Goal: Task Accomplishment & Management: Use online tool/utility

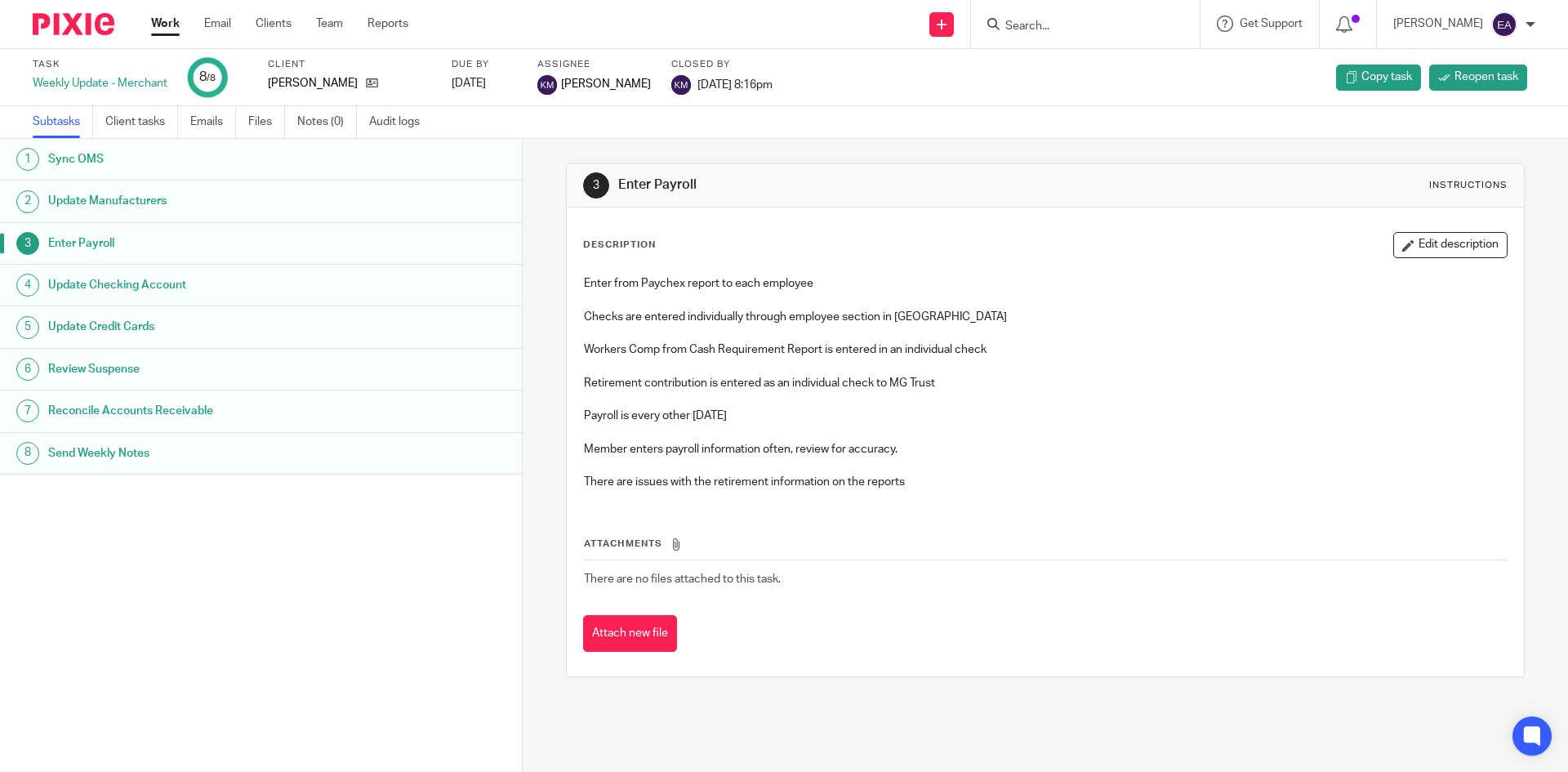
click at [132, 283] on h1 "Update Checking Account" at bounding box center [200, 284] width 305 height 24
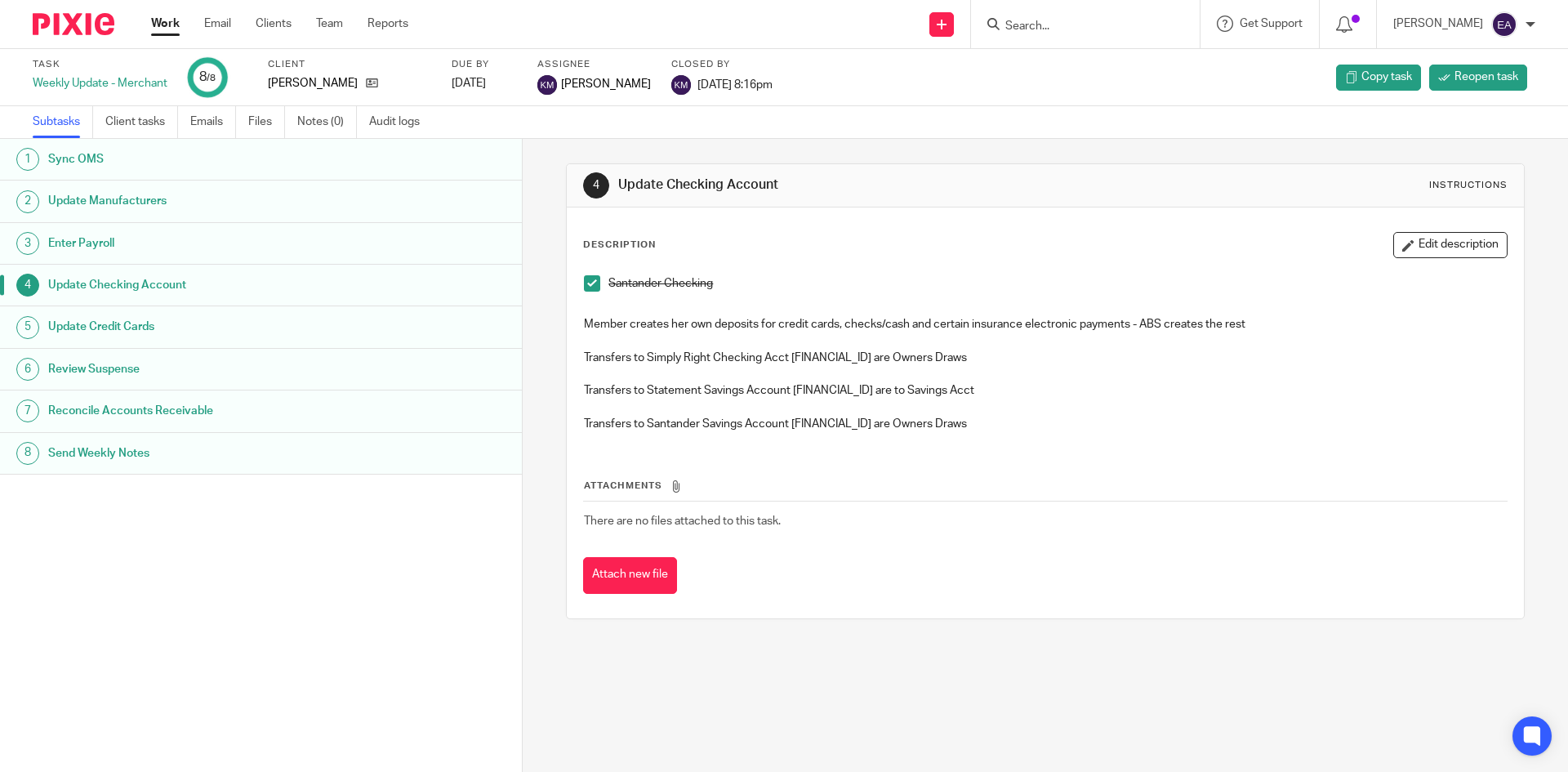
click at [156, 322] on h1 "Update Credit Cards" at bounding box center [200, 326] width 305 height 24
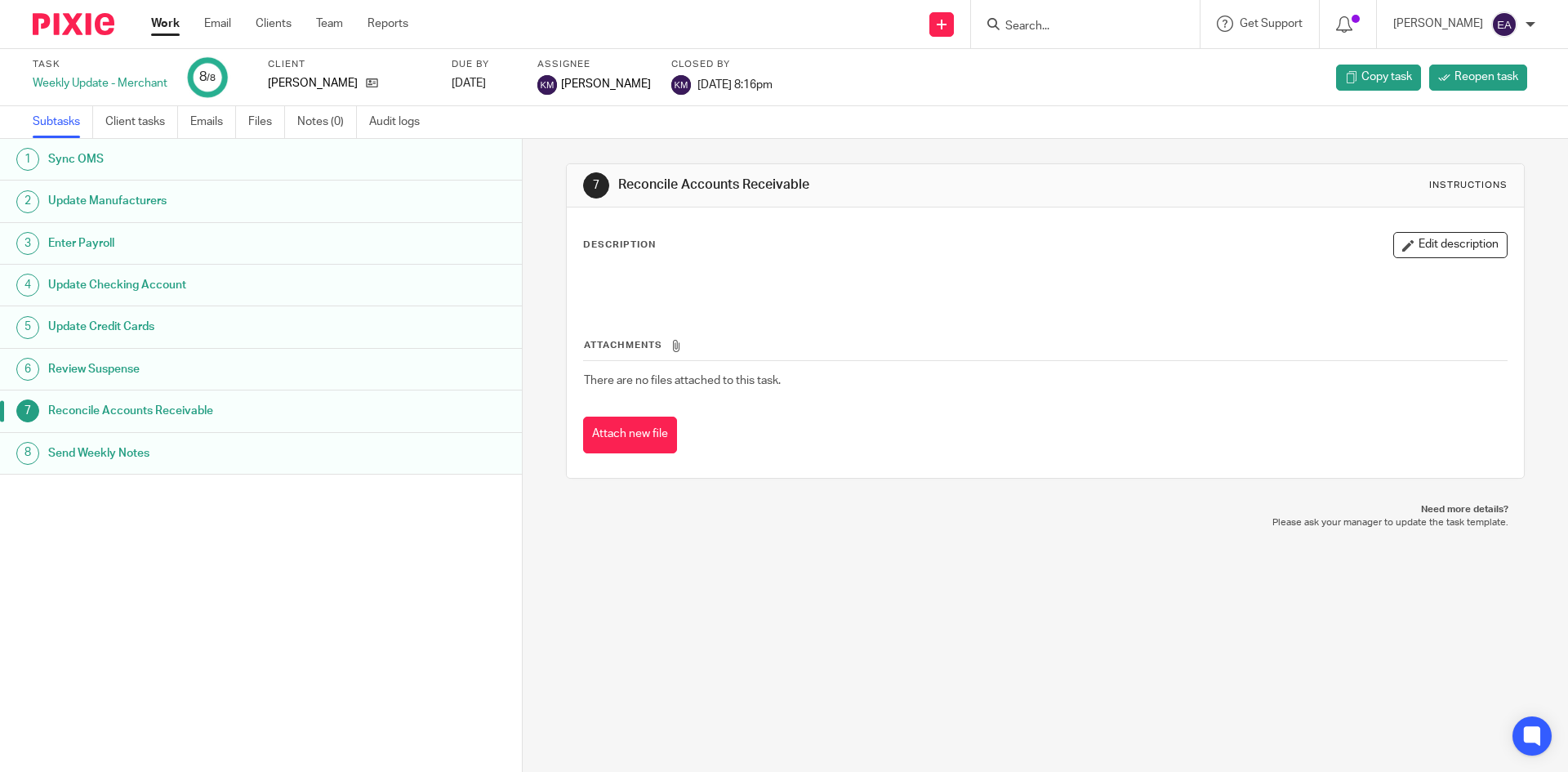
click at [1103, 17] on form at bounding box center [1091, 23] width 174 height 20
click at [1103, 26] on input "Search" at bounding box center [1077, 26] width 147 height 14
type input "vie"
click at [1103, 52] on link at bounding box center [1151, 69] width 303 height 38
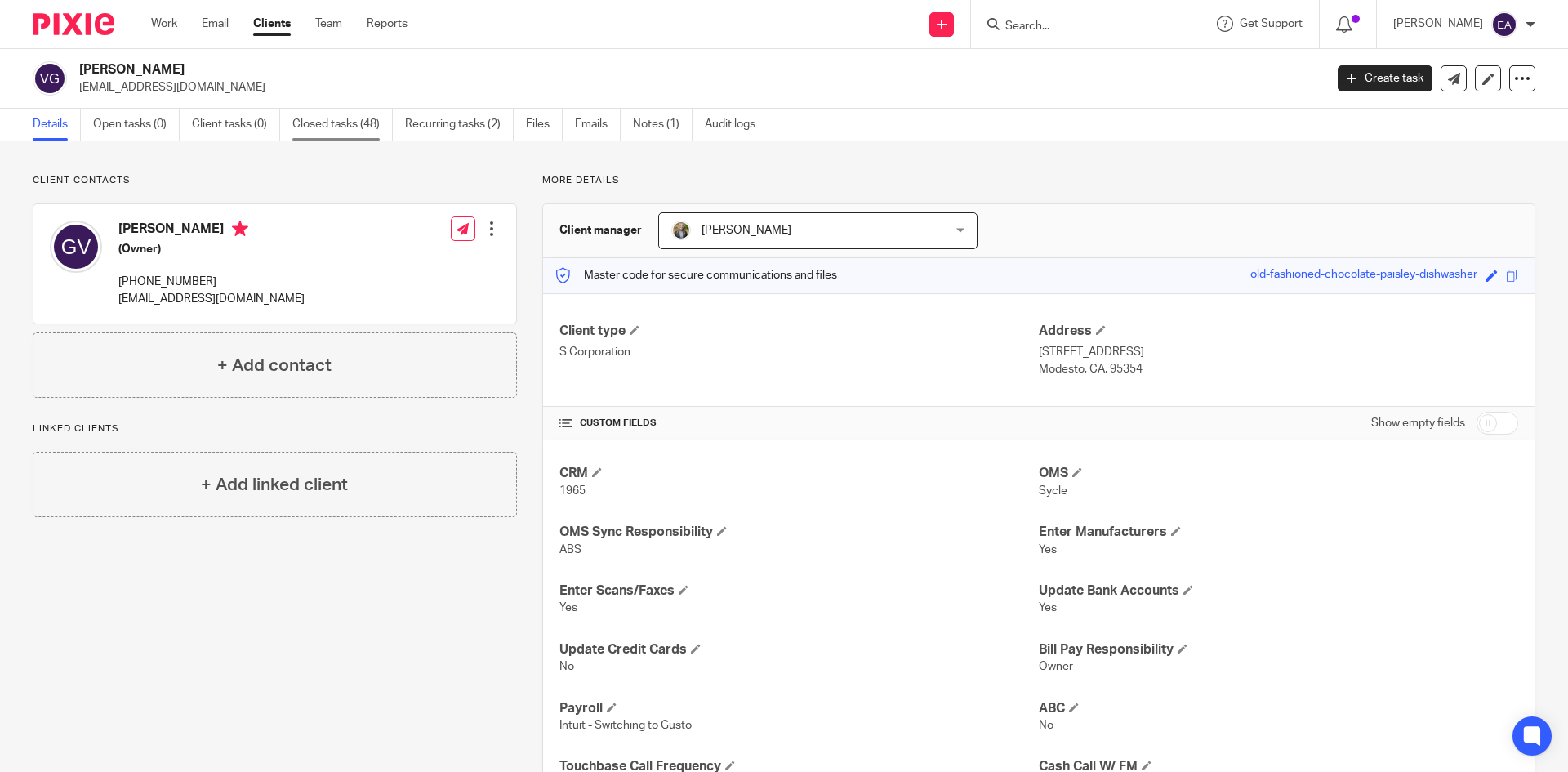
click at [340, 131] on link "Closed tasks (48)" at bounding box center [343, 124] width 100 height 32
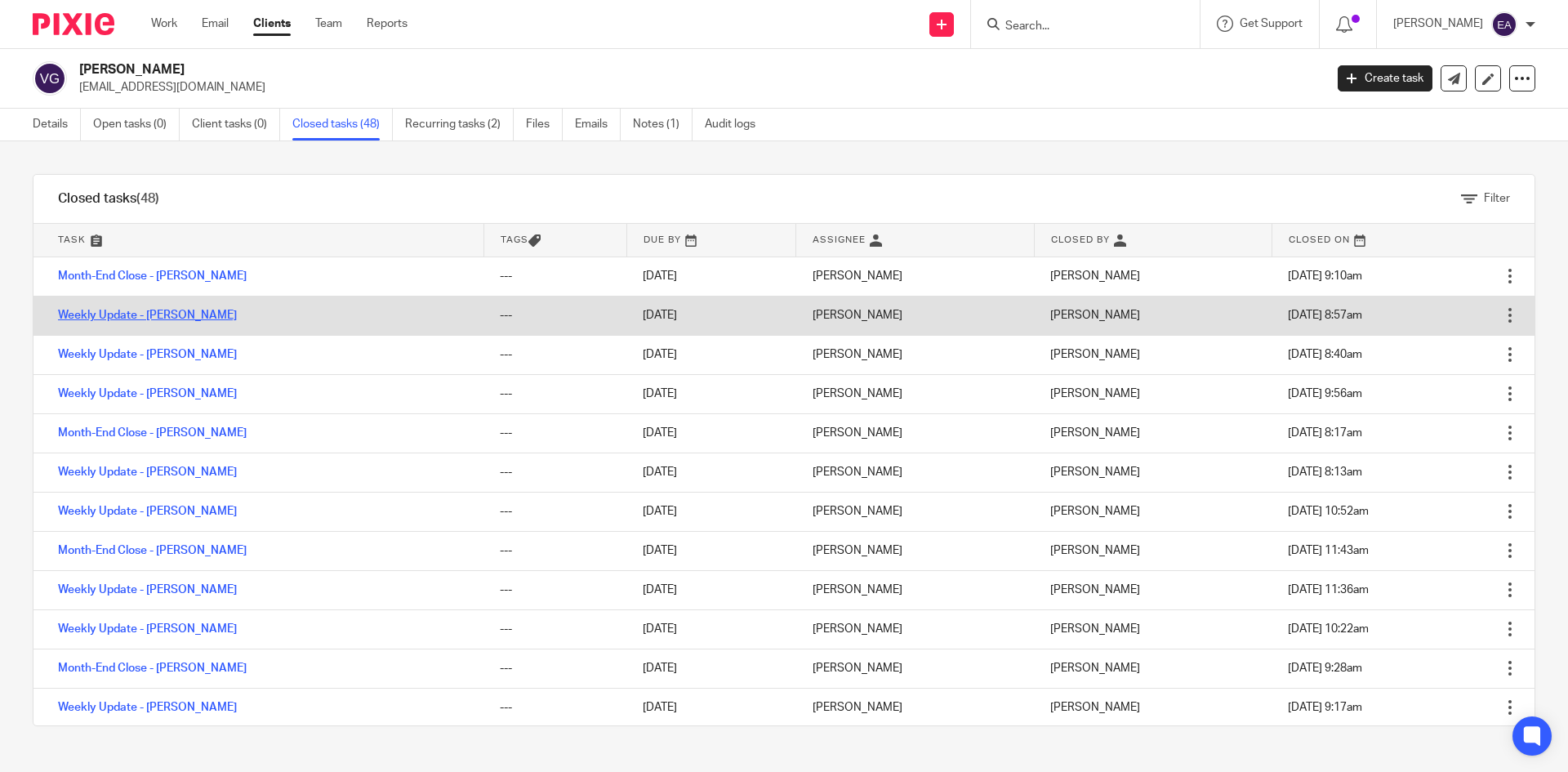
click at [179, 315] on link "Weekly Update - [PERSON_NAME]" at bounding box center [147, 315] width 179 height 12
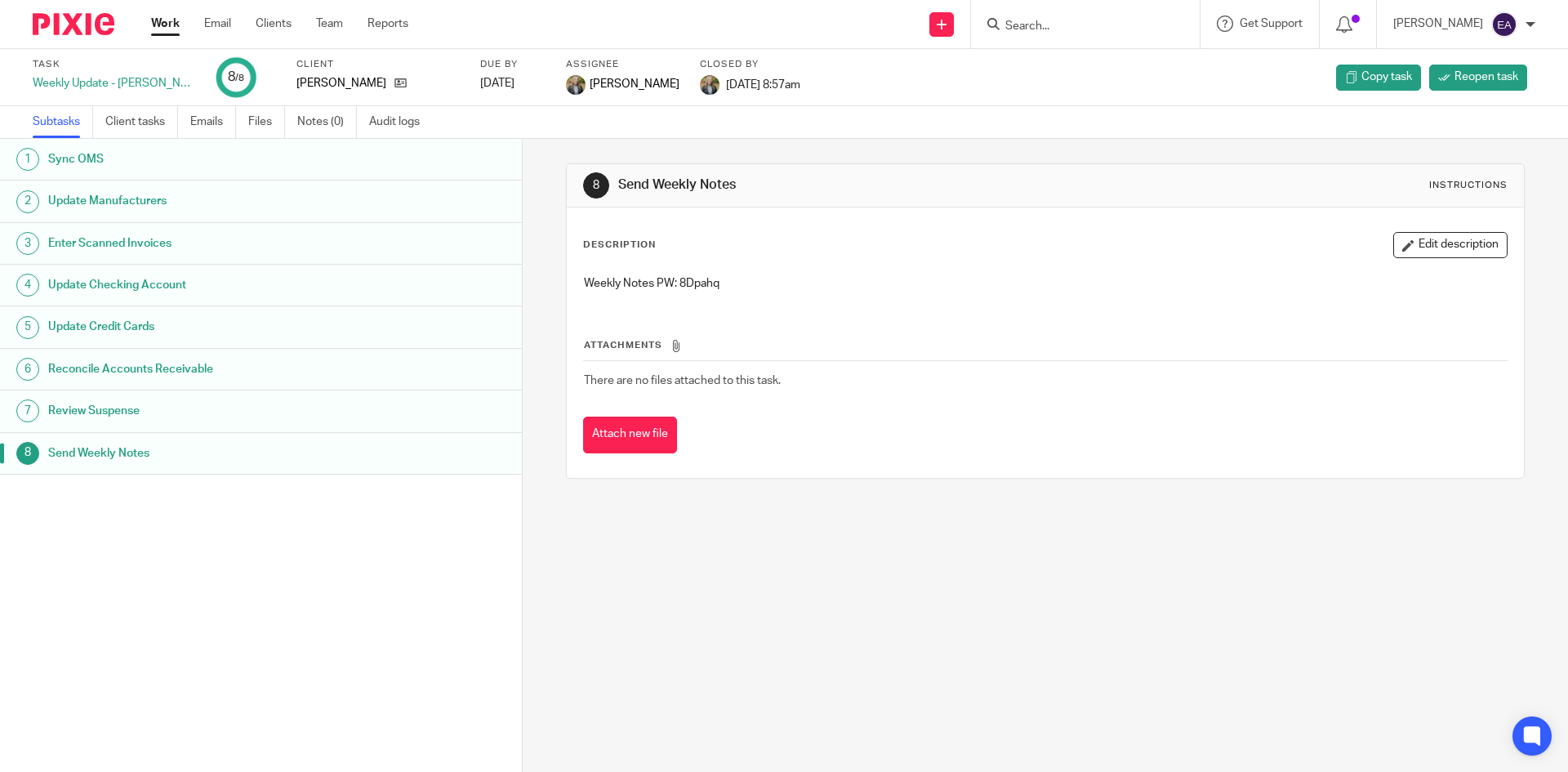
click at [170, 161] on h1 "Sync OMS" at bounding box center [200, 159] width 305 height 24
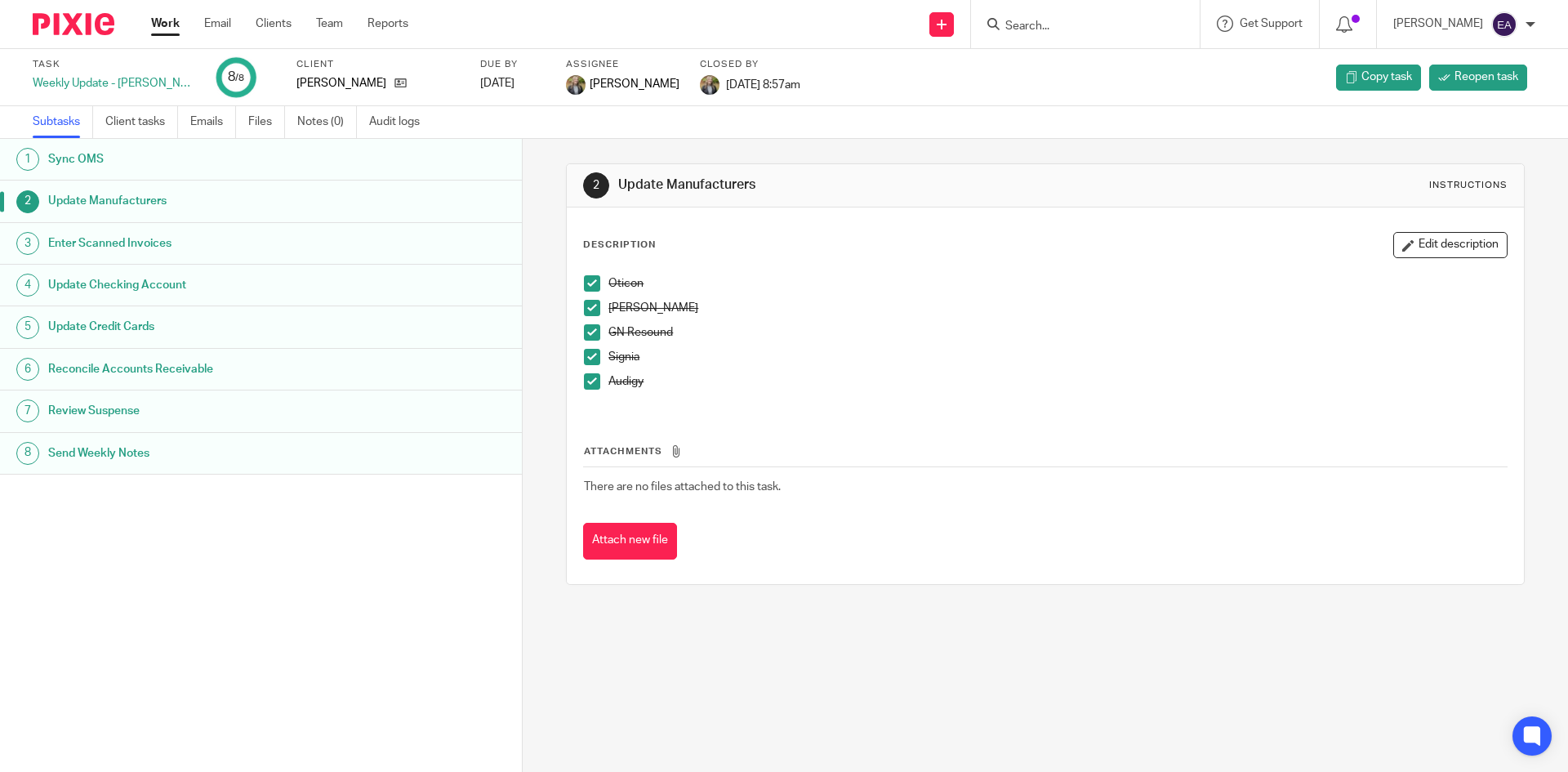
click at [151, 208] on h1 "Update Manufacturers" at bounding box center [200, 200] width 305 height 24
click at [143, 231] on h1 "Enter Scanned Invoices" at bounding box center [200, 243] width 305 height 24
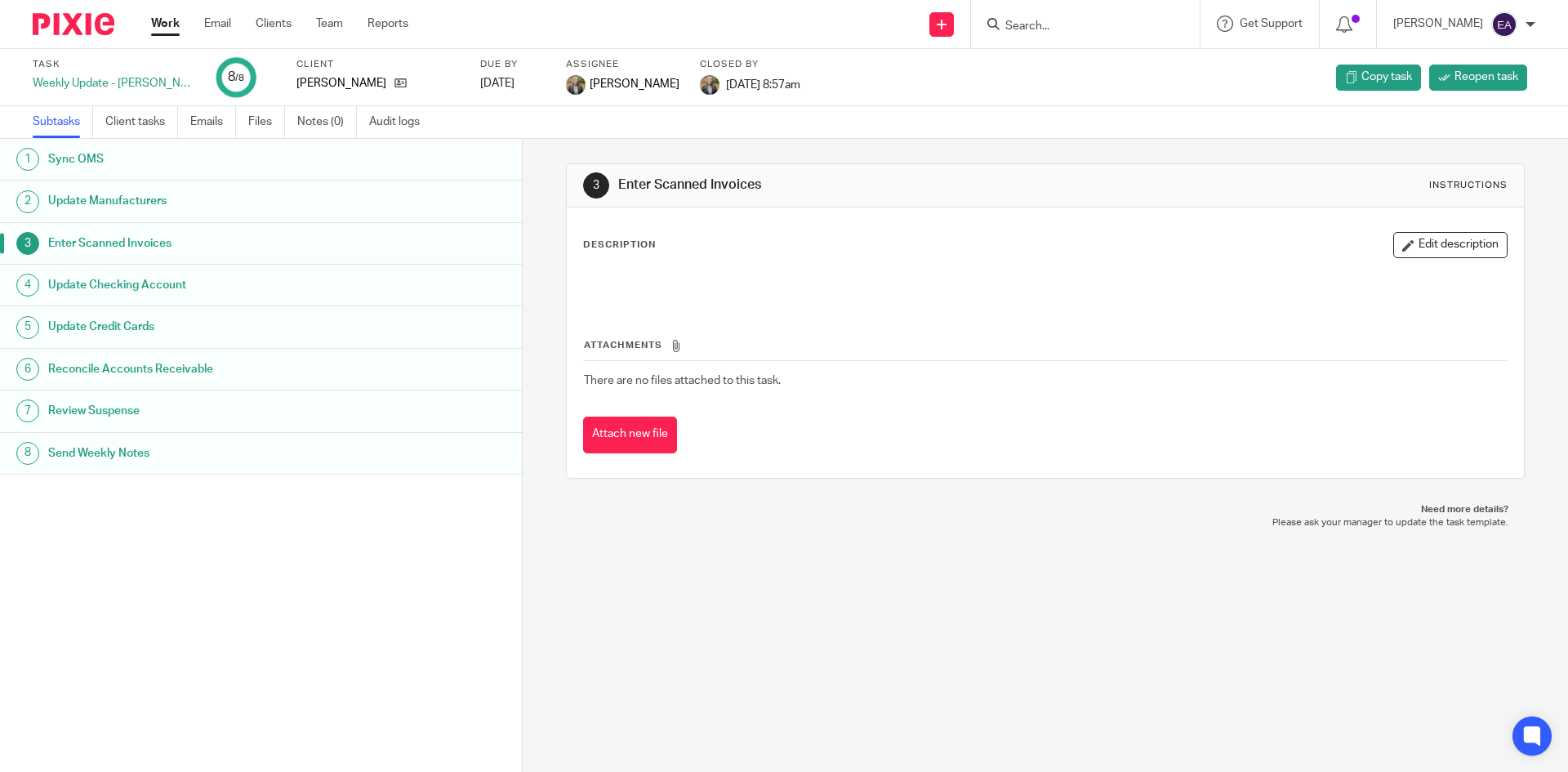
click at [147, 278] on h1 "Update Checking Account" at bounding box center [200, 284] width 305 height 24
click at [198, 317] on h1 "Update Credit Cards" at bounding box center [200, 326] width 305 height 24
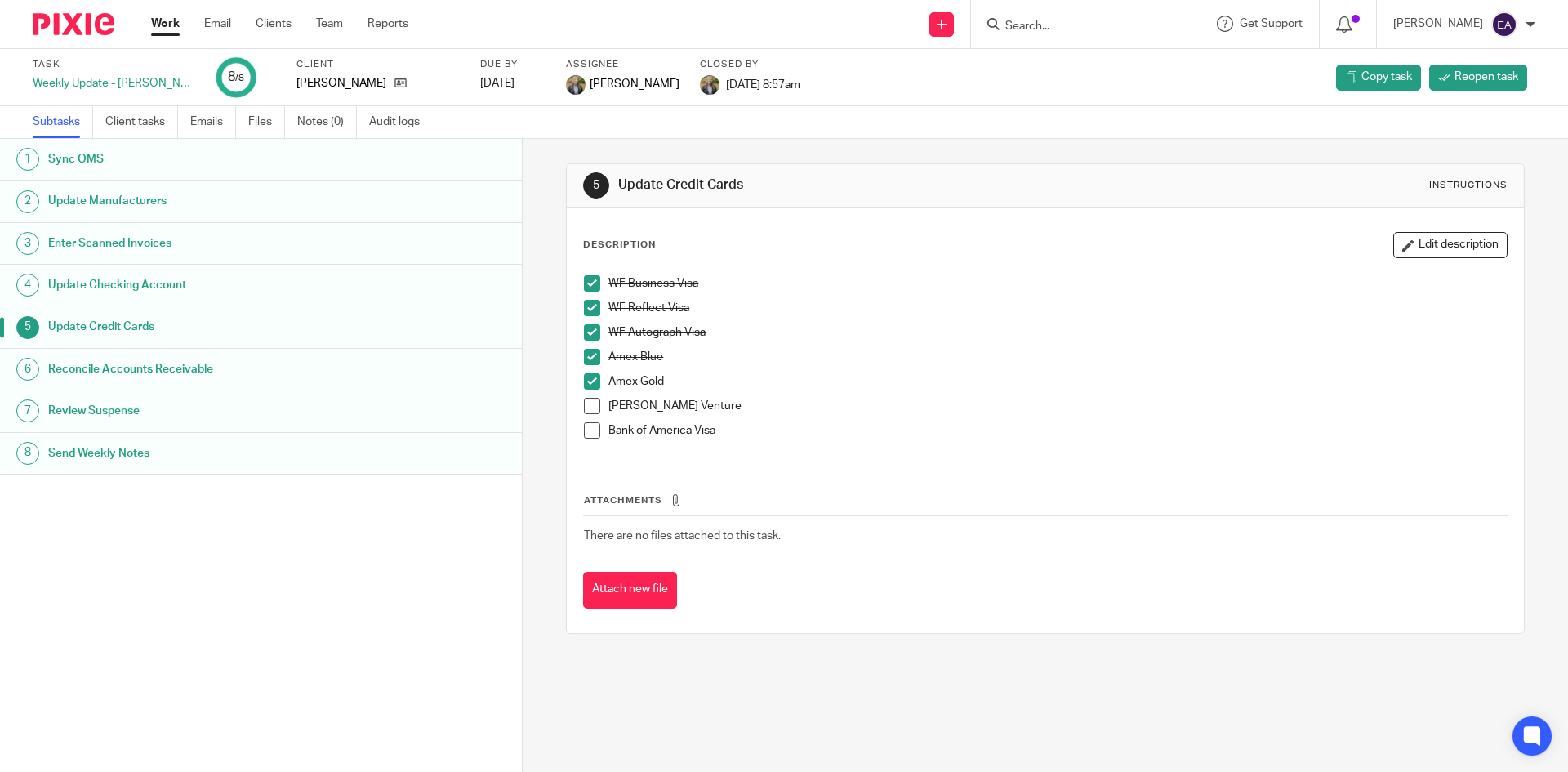
click at [590, 309] on span at bounding box center [592, 307] width 16 height 16
click at [584, 331] on span at bounding box center [592, 332] width 16 height 16
click at [584, 360] on span at bounding box center [592, 356] width 16 height 16
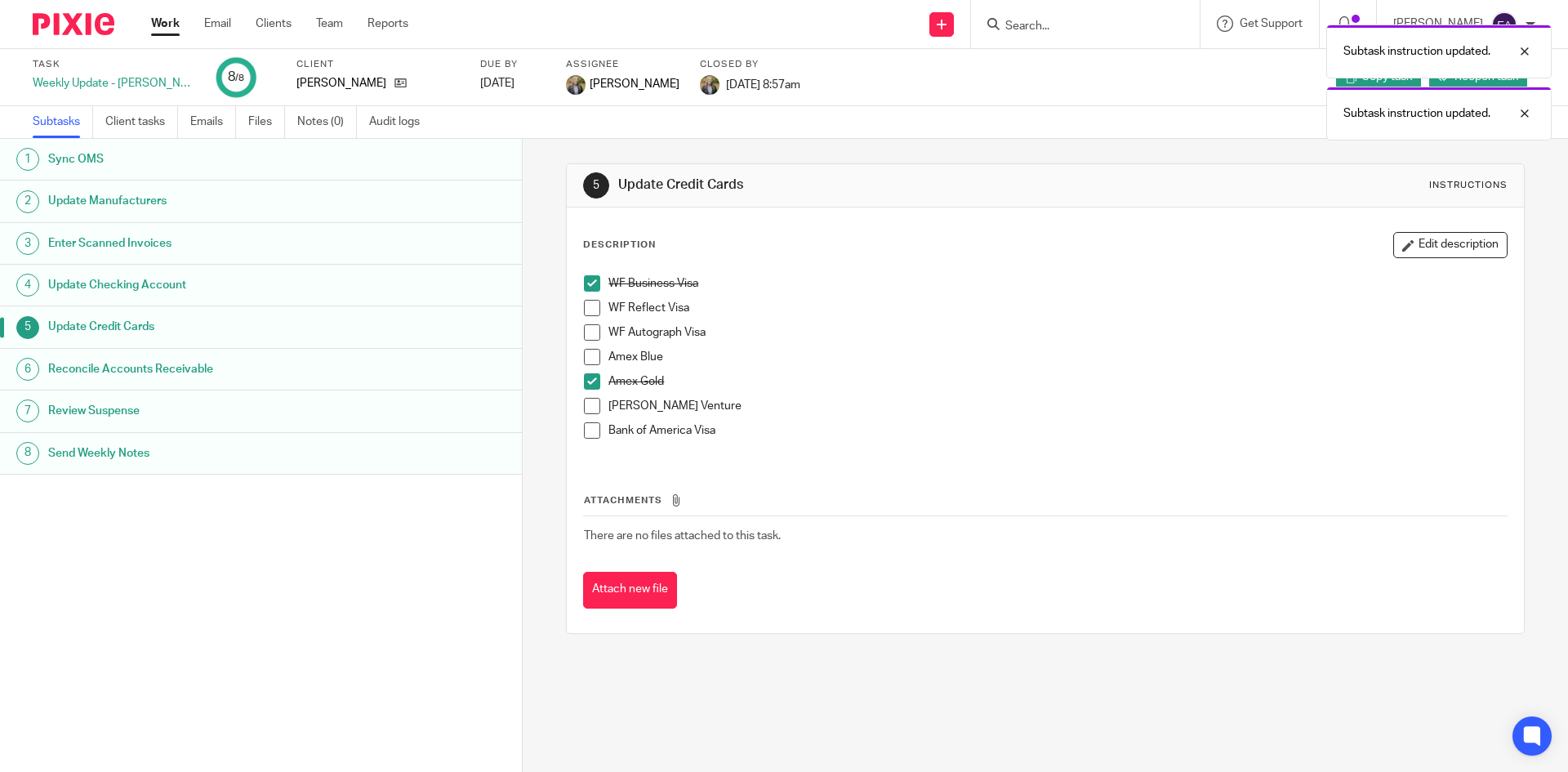
click at [584, 383] on span at bounding box center [592, 381] width 16 height 16
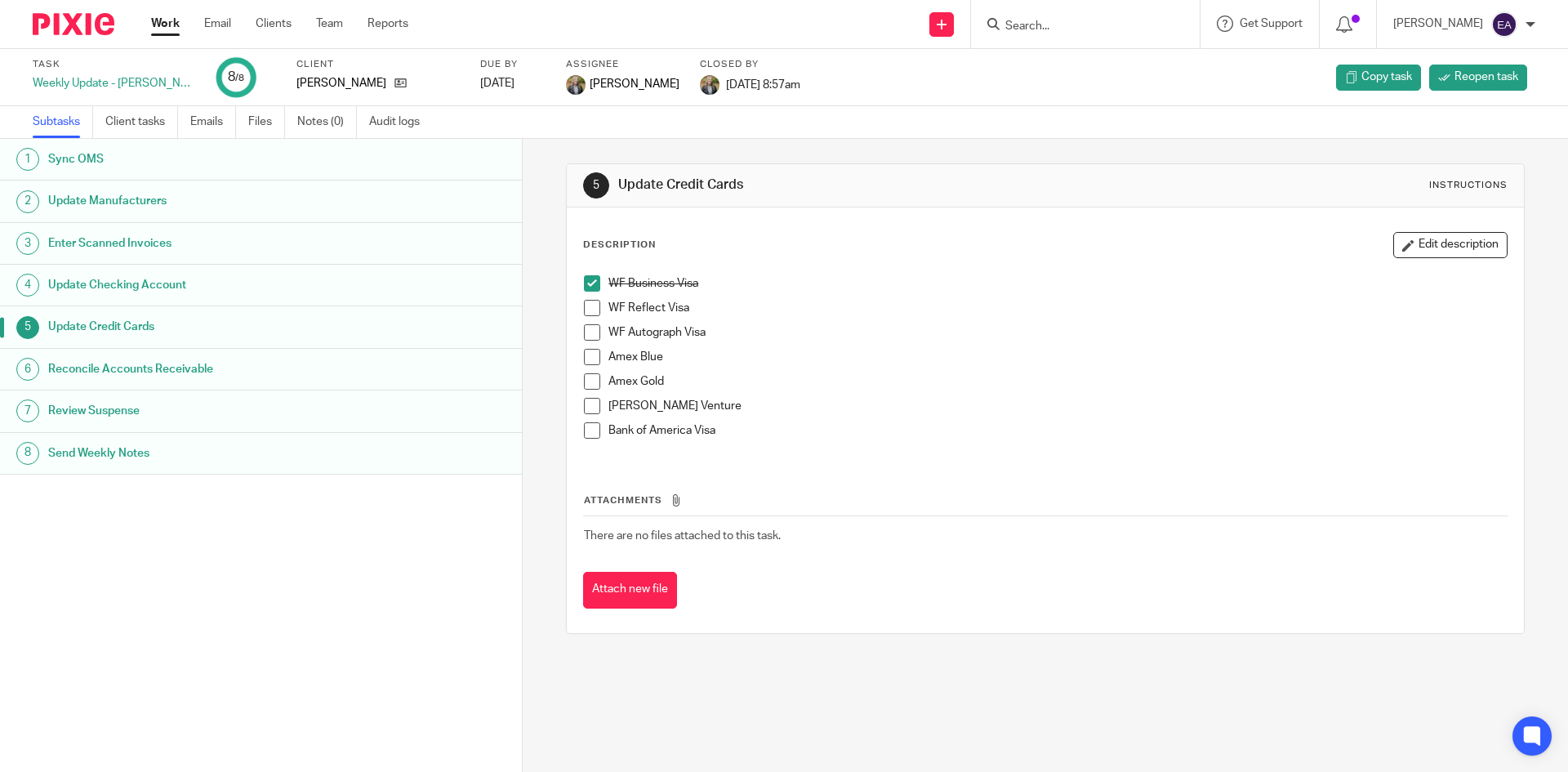
click at [589, 315] on span at bounding box center [592, 307] width 16 height 16
click at [590, 338] on span at bounding box center [592, 332] width 16 height 16
click at [584, 358] on span at bounding box center [592, 356] width 16 height 16
click at [588, 377] on span at bounding box center [592, 381] width 16 height 16
